Goal: Task Accomplishment & Management: Use online tool/utility

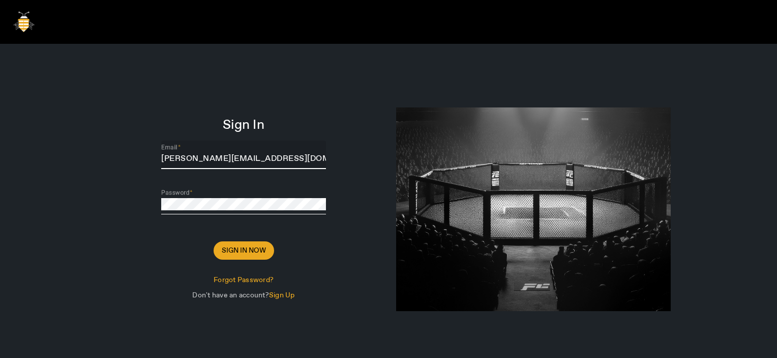
click at [211, 159] on input "[PERSON_NAME][EMAIL_ADDRESS][DOMAIN_NAME]" at bounding box center [243, 159] width 165 height 12
type input "Damien.Devaux@sharklasers.com"
click at [251, 253] on span "Sign In Now" at bounding box center [244, 250] width 44 height 10
click at [334, 242] on form "Sign In Email Damien.Devaux@sharklasers.com Password Sign In Now Forgot Passwor…" at bounding box center [243, 211] width 275 height 183
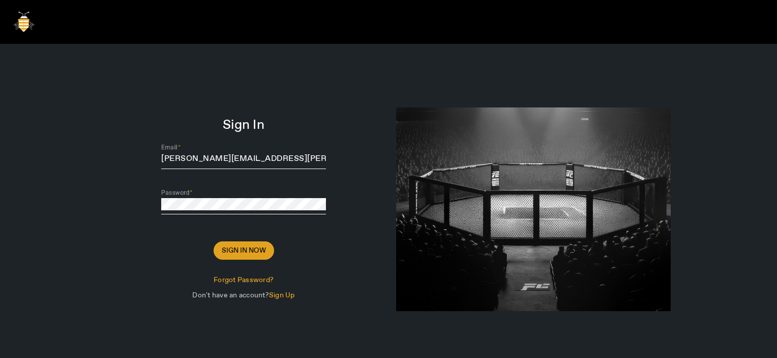
click at [238, 249] on span "Sign In Now" at bounding box center [244, 250] width 44 height 10
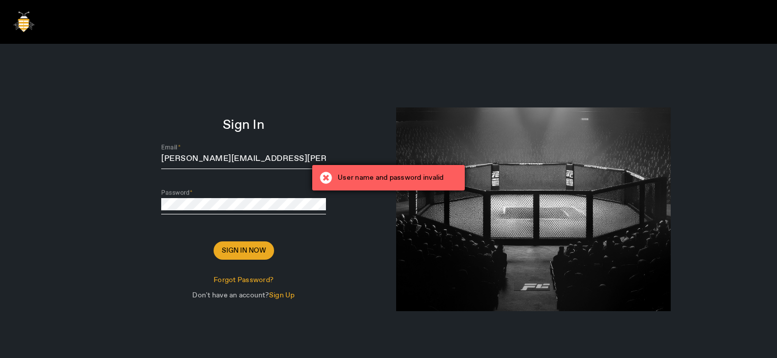
click at [381, 183] on div "User name and password invalid" at bounding box center [388, 177] width 153 height 25
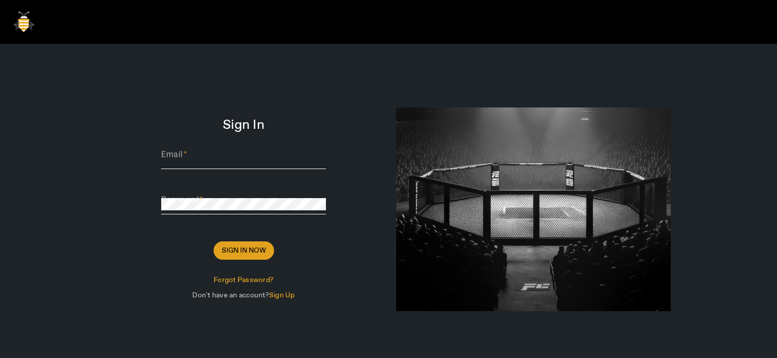
type input "[PERSON_NAME][EMAIL_ADDRESS][DOMAIN_NAME]"
click at [241, 243] on span at bounding box center [244, 250] width 61 height 24
